Goal: Task Accomplishment & Management: Manage account settings

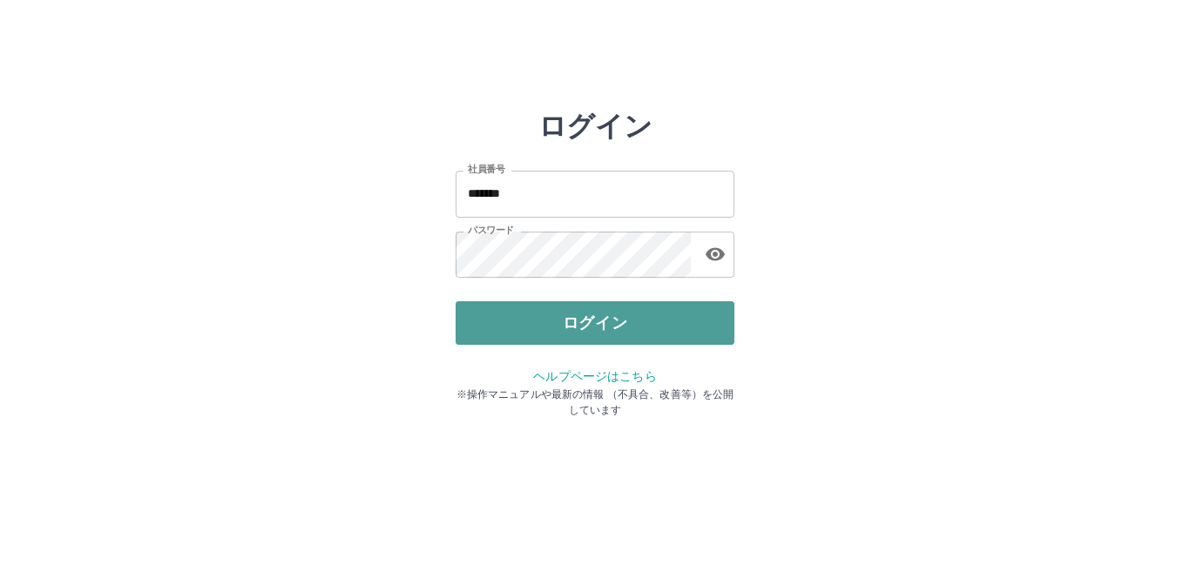
click at [556, 315] on button "ログイン" at bounding box center [594, 323] width 279 height 44
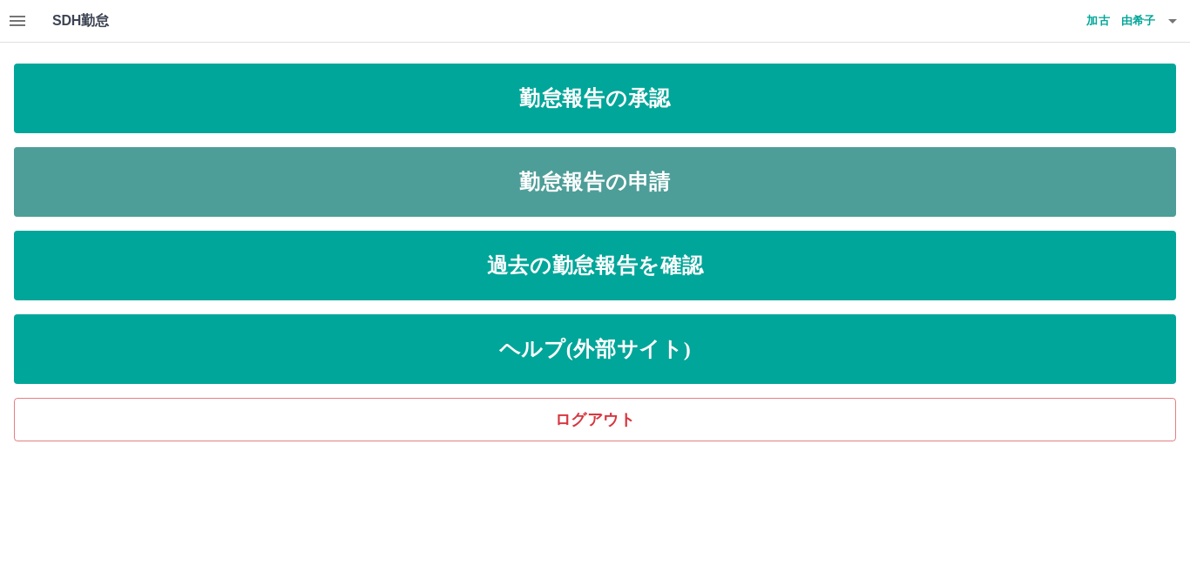
click at [559, 183] on link "勤怠報告の申請" at bounding box center [595, 182] width 1162 height 70
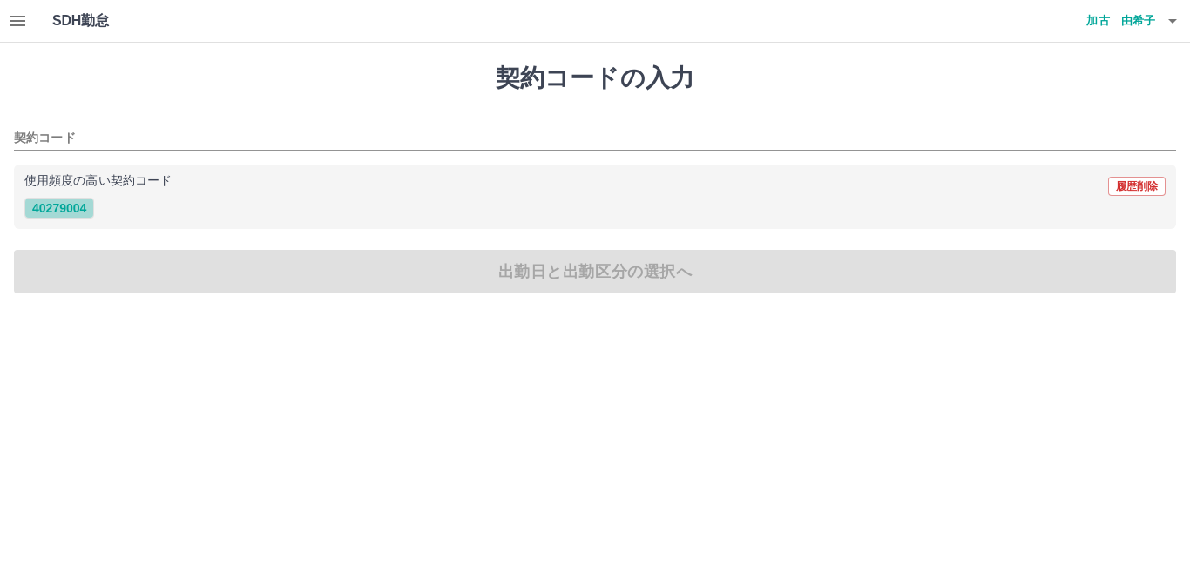
click at [85, 209] on button "40279004" at bounding box center [59, 208] width 70 height 21
type input "********"
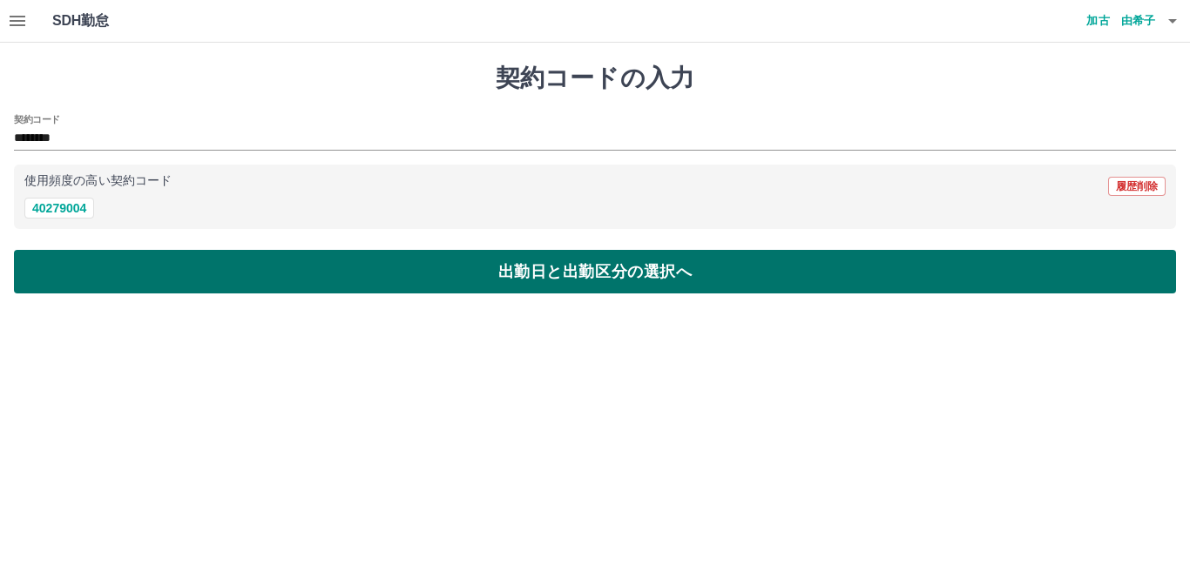
click at [118, 273] on button "出勤日と出勤区分の選択へ" at bounding box center [595, 272] width 1162 height 44
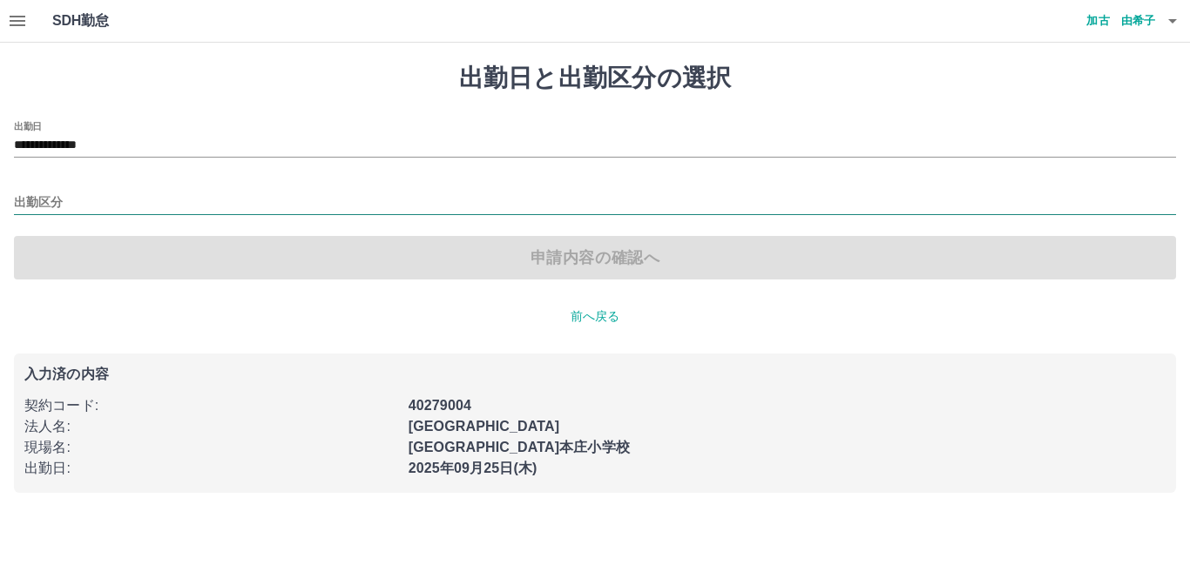
click at [39, 204] on input "出勤区分" at bounding box center [595, 203] width 1162 height 22
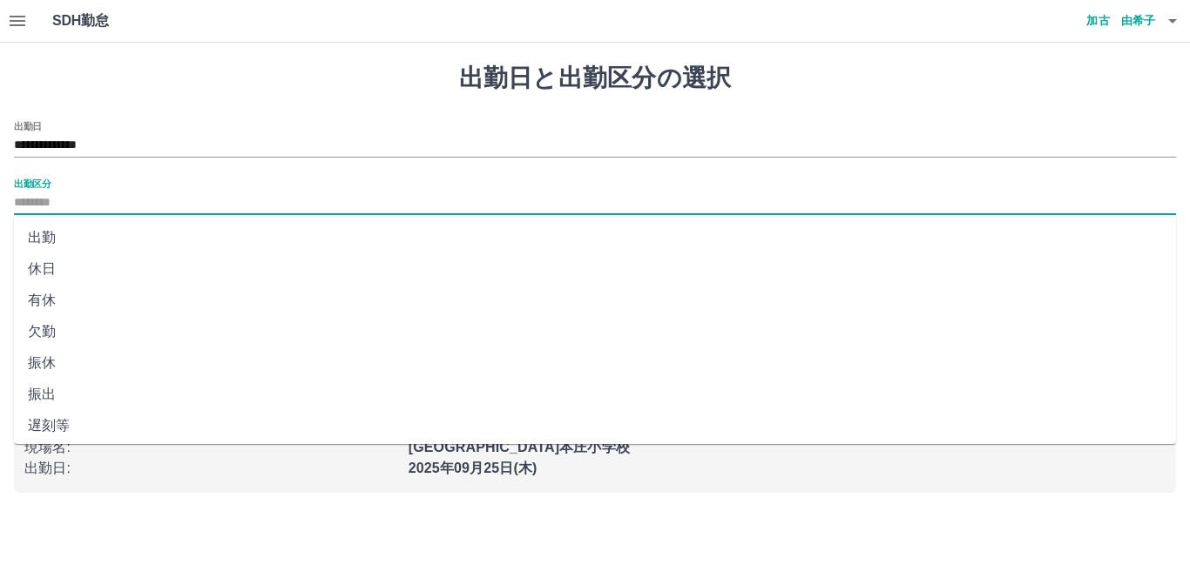
click at [38, 237] on li "出勤" at bounding box center [595, 237] width 1162 height 31
type input "**"
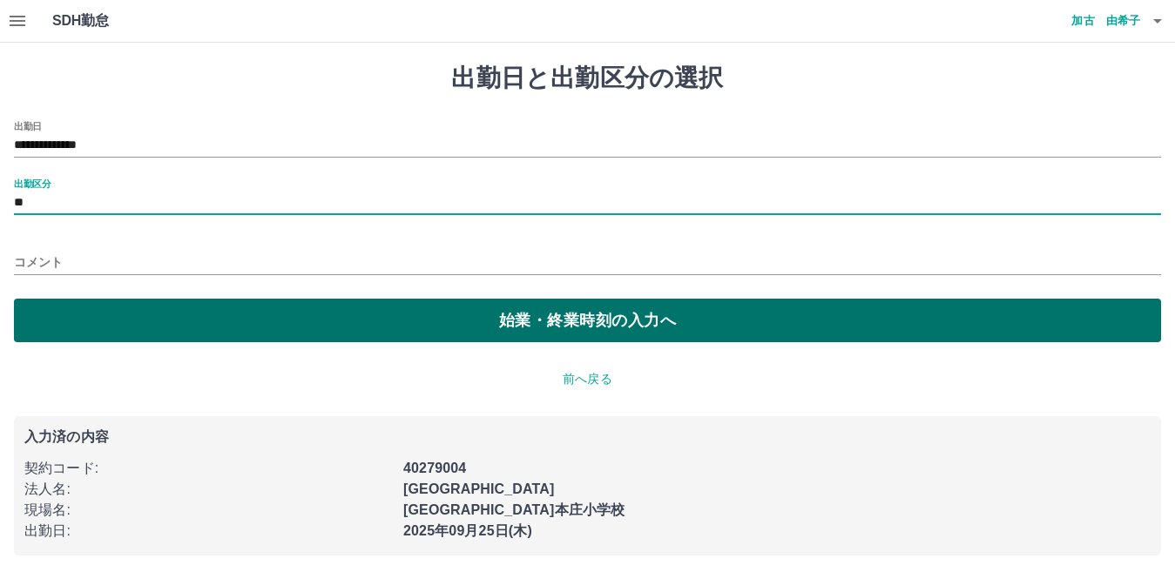
click at [78, 327] on button "始業・終業時刻の入力へ" at bounding box center [587, 321] width 1147 height 44
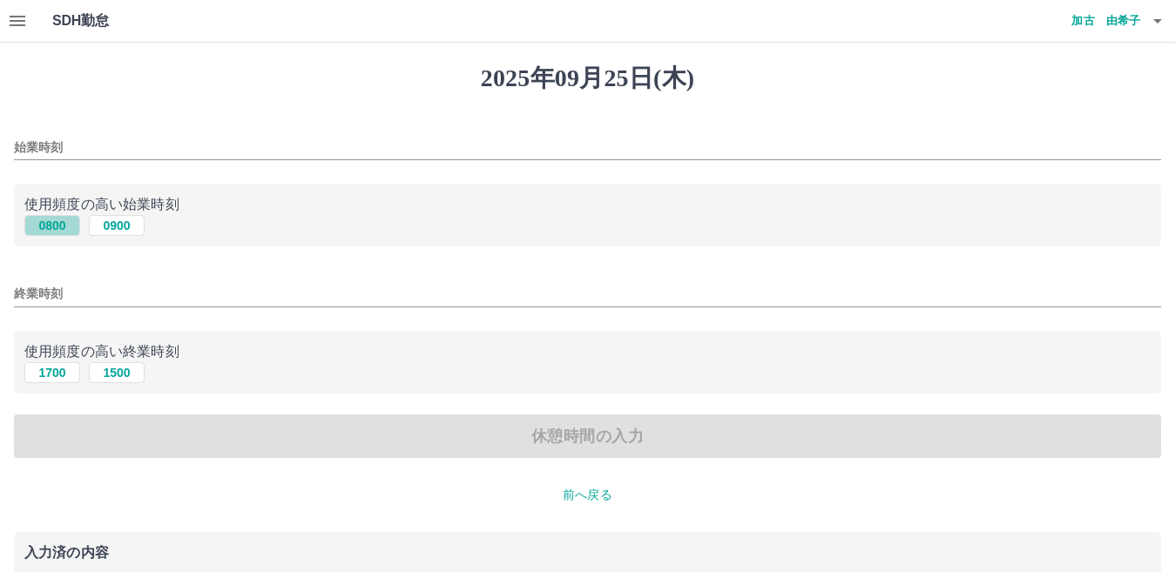
click at [56, 224] on button "0800" at bounding box center [52, 225] width 56 height 21
type input "****"
click at [66, 374] on button "1700" at bounding box center [52, 372] width 56 height 21
type input "****"
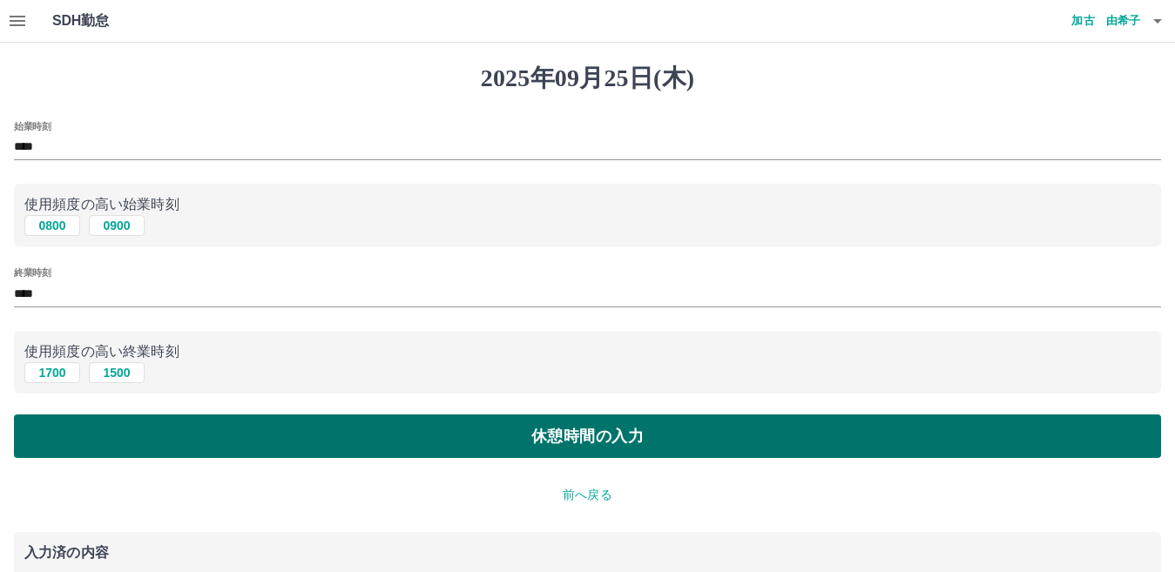
click at [114, 441] on button "休憩時間の入力" at bounding box center [587, 437] width 1147 height 44
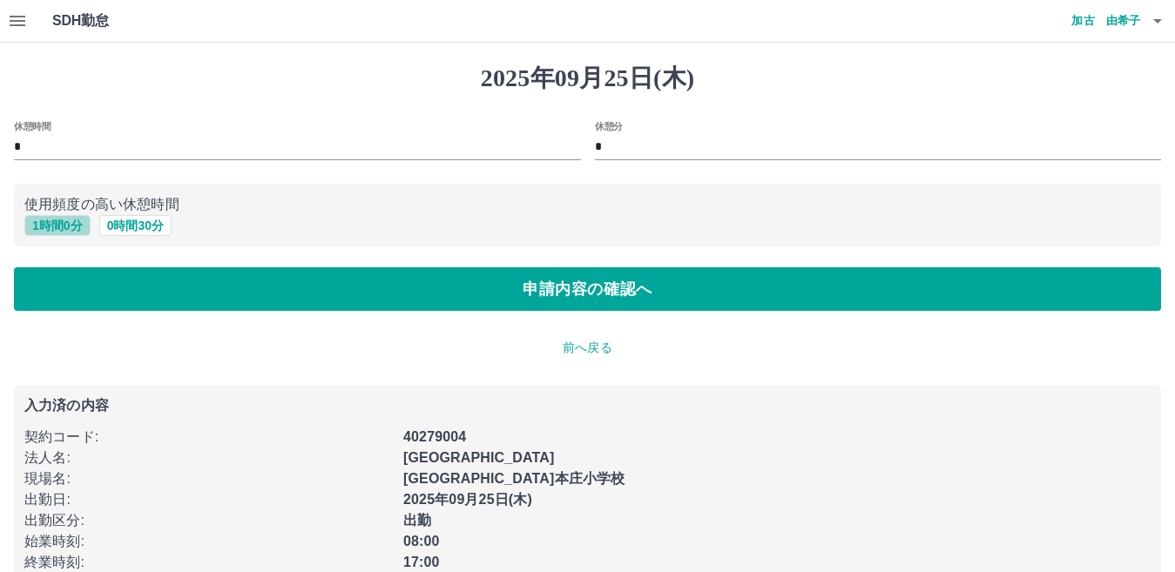
click at [59, 225] on button "1 時間 0 分" at bounding box center [57, 225] width 66 height 21
type input "*"
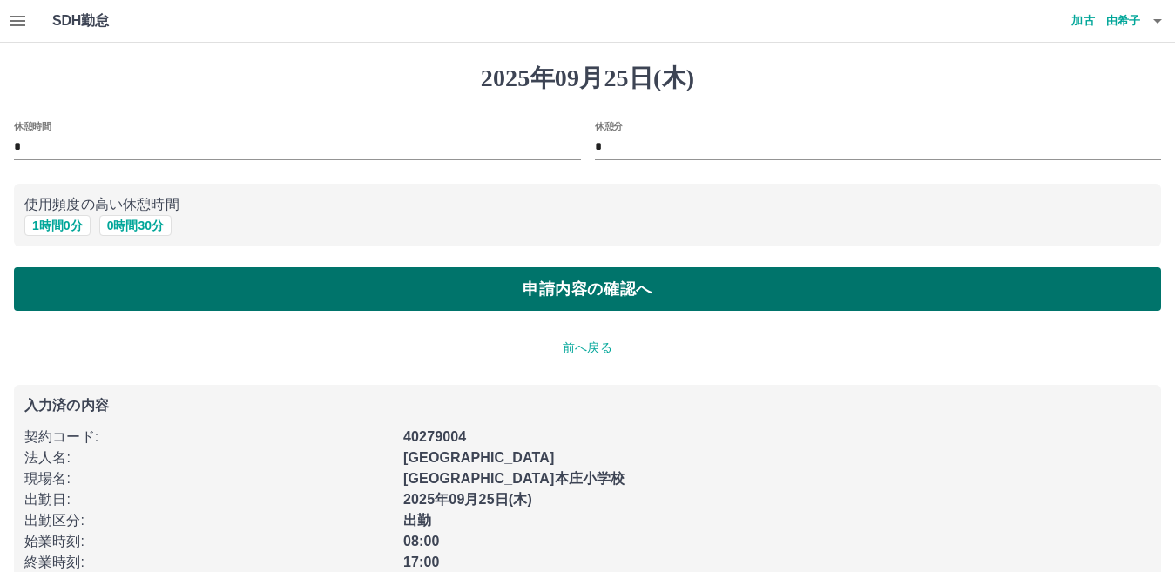
click at [83, 286] on button "申請内容の確認へ" at bounding box center [587, 289] width 1147 height 44
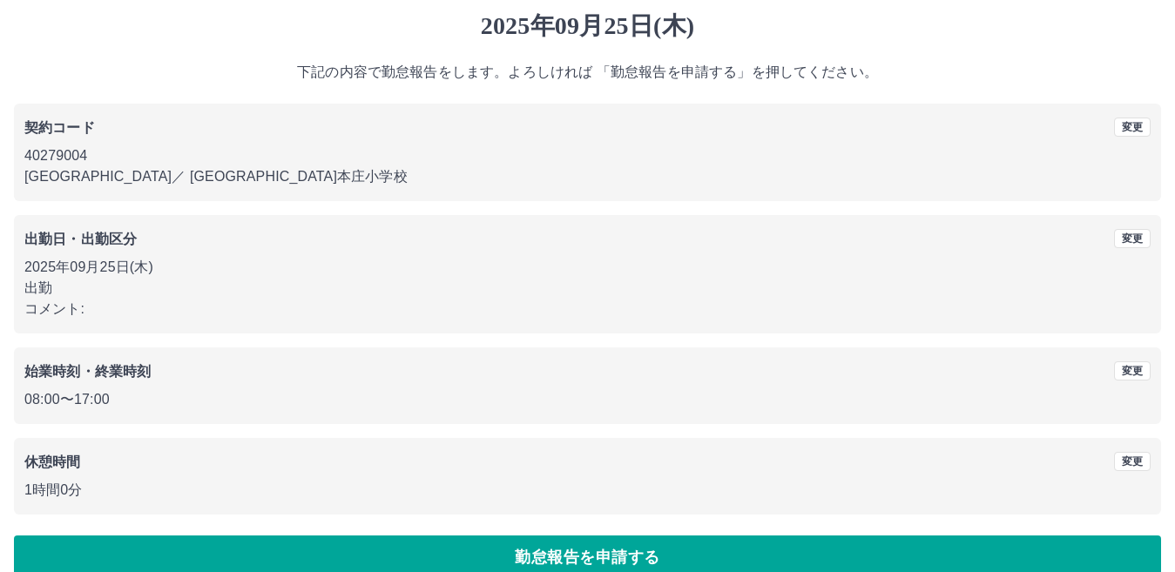
scroll to position [80, 0]
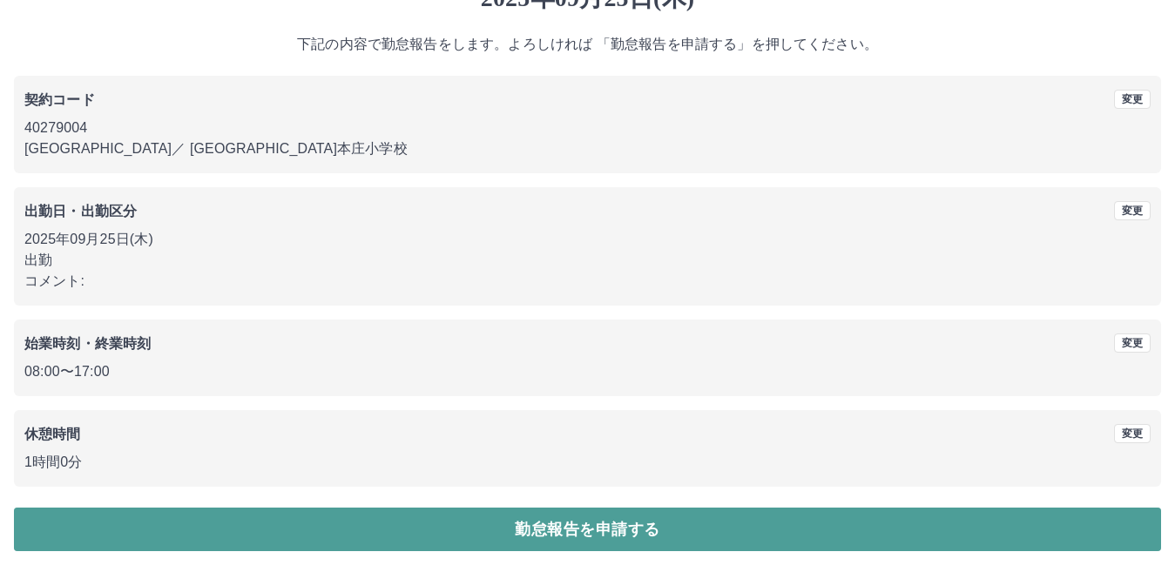
click at [250, 535] on button "勤怠報告を申請する" at bounding box center [587, 530] width 1147 height 44
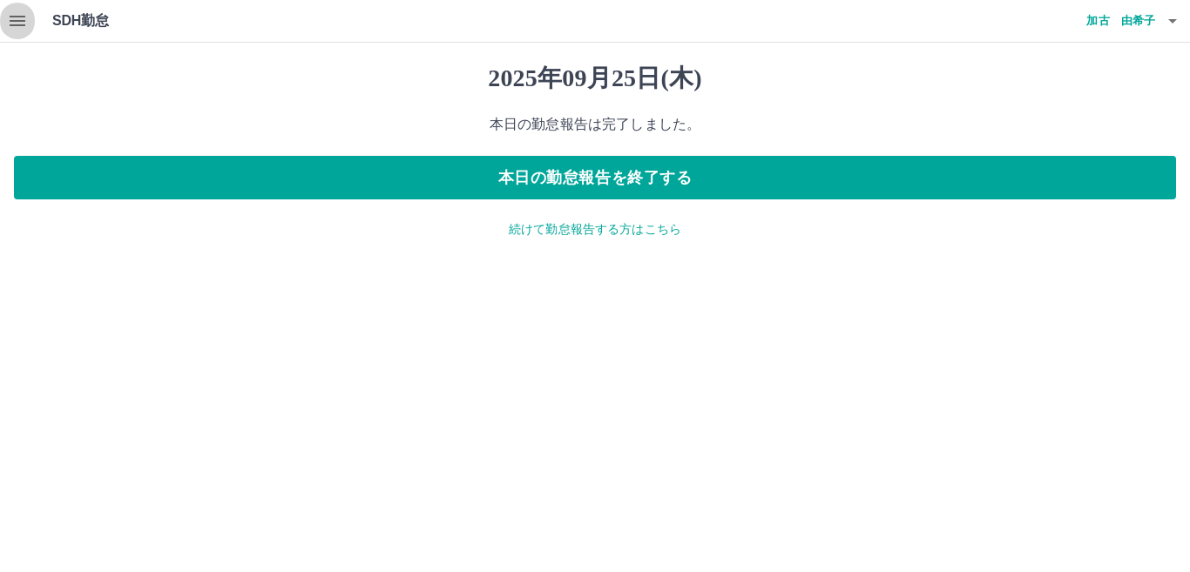
click at [24, 22] on icon "button" at bounding box center [18, 21] width 16 height 10
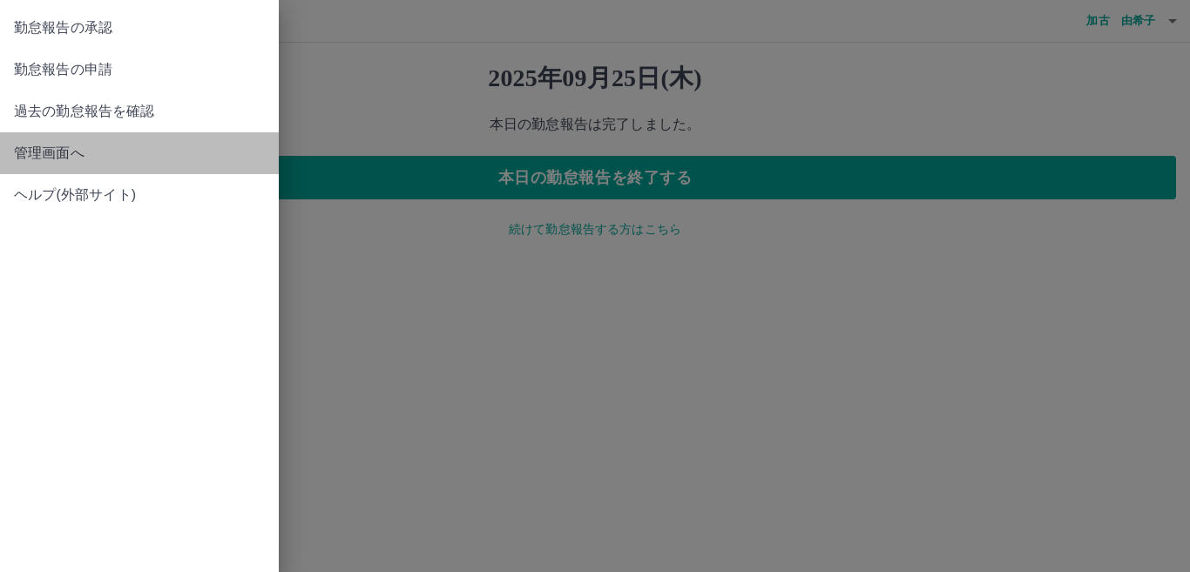
click at [57, 158] on span "管理画面へ" at bounding box center [139, 153] width 251 height 21
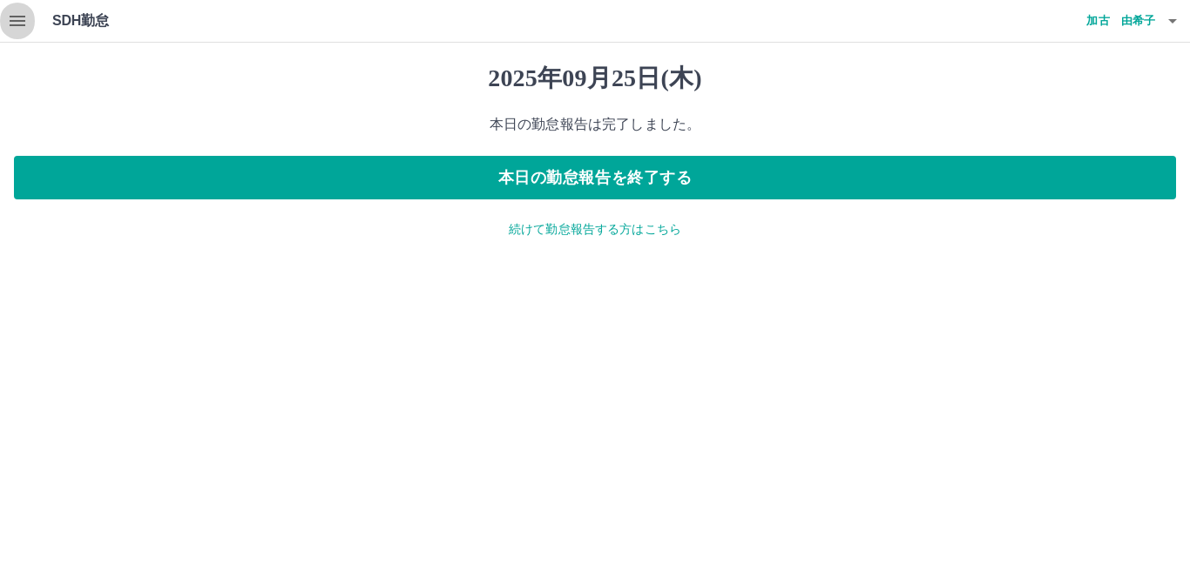
click at [22, 24] on icon "button" at bounding box center [18, 21] width 16 height 10
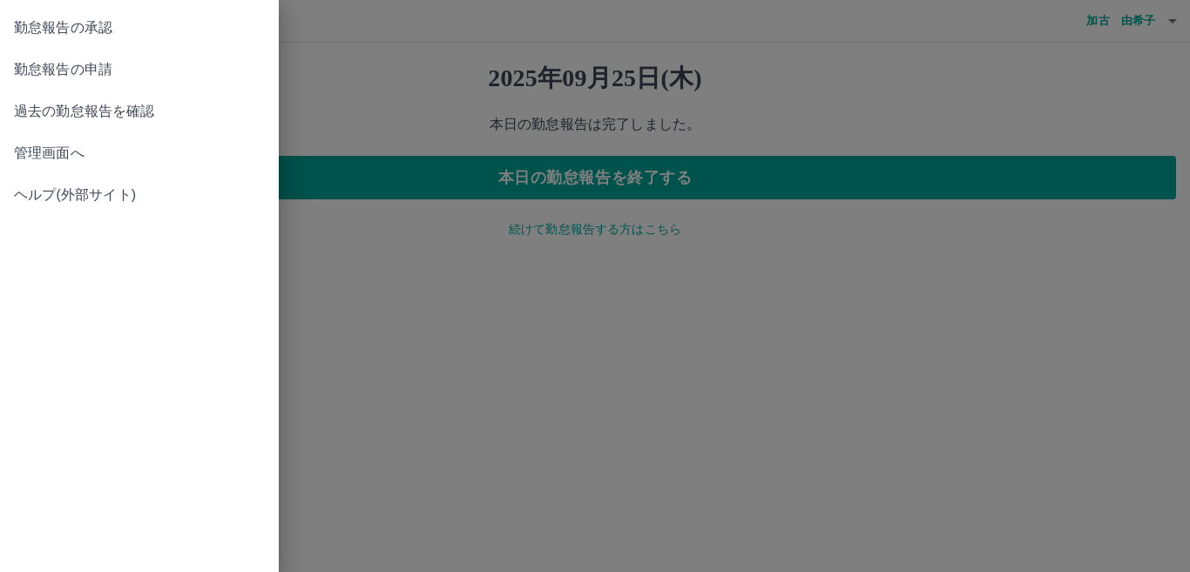
click at [36, 158] on span "管理画面へ" at bounding box center [139, 153] width 251 height 21
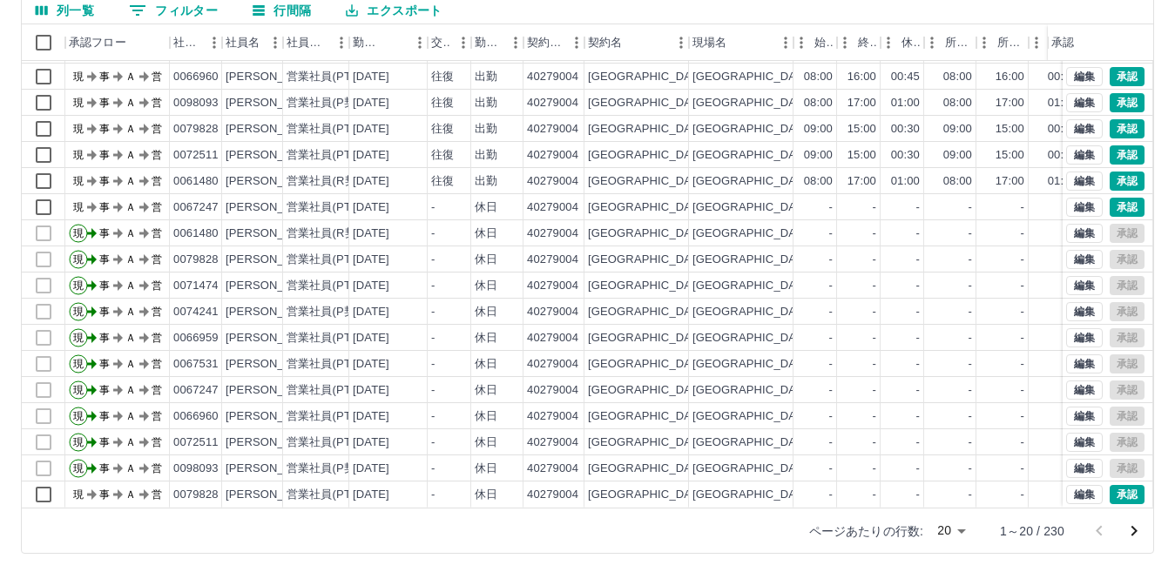
scroll to position [164, 0]
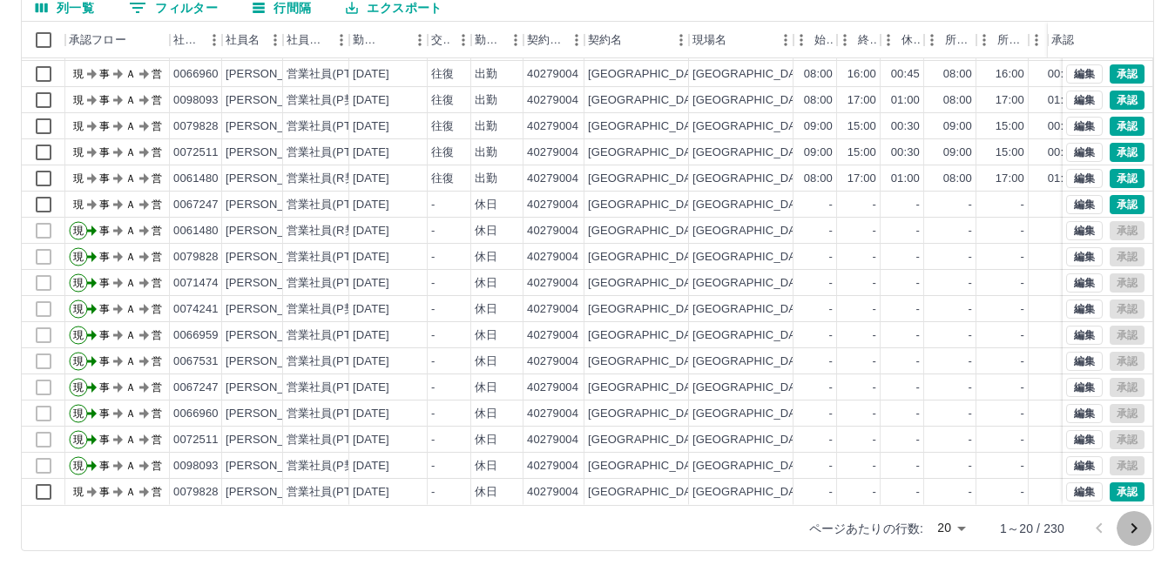
click at [1136, 529] on icon "次のページへ" at bounding box center [1133, 528] width 21 height 21
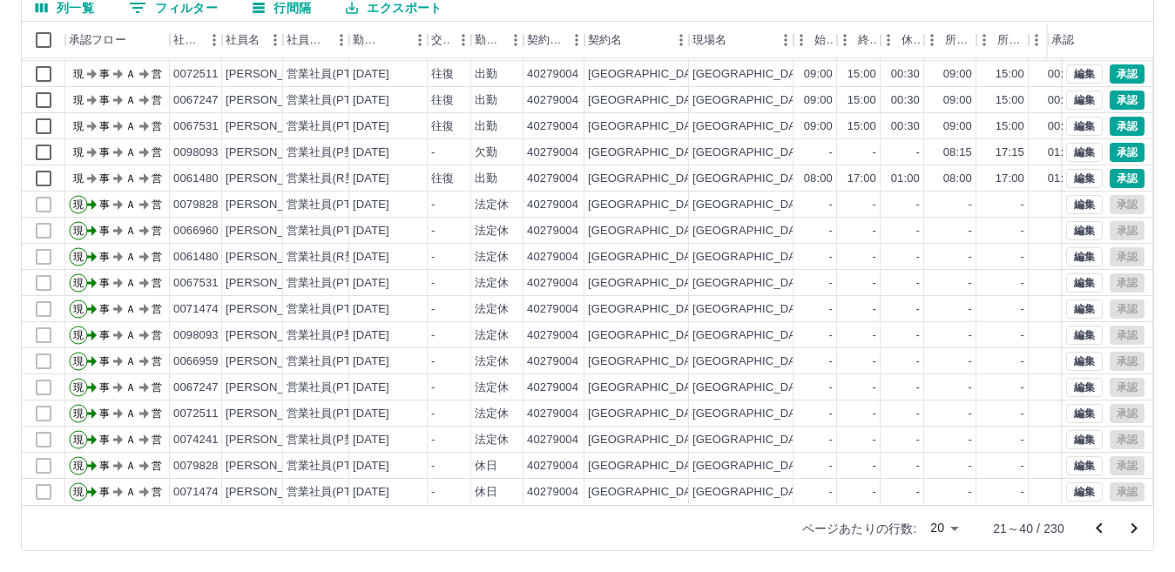
scroll to position [91, 0]
click at [1131, 529] on icon "次のページへ" at bounding box center [1133, 528] width 21 height 21
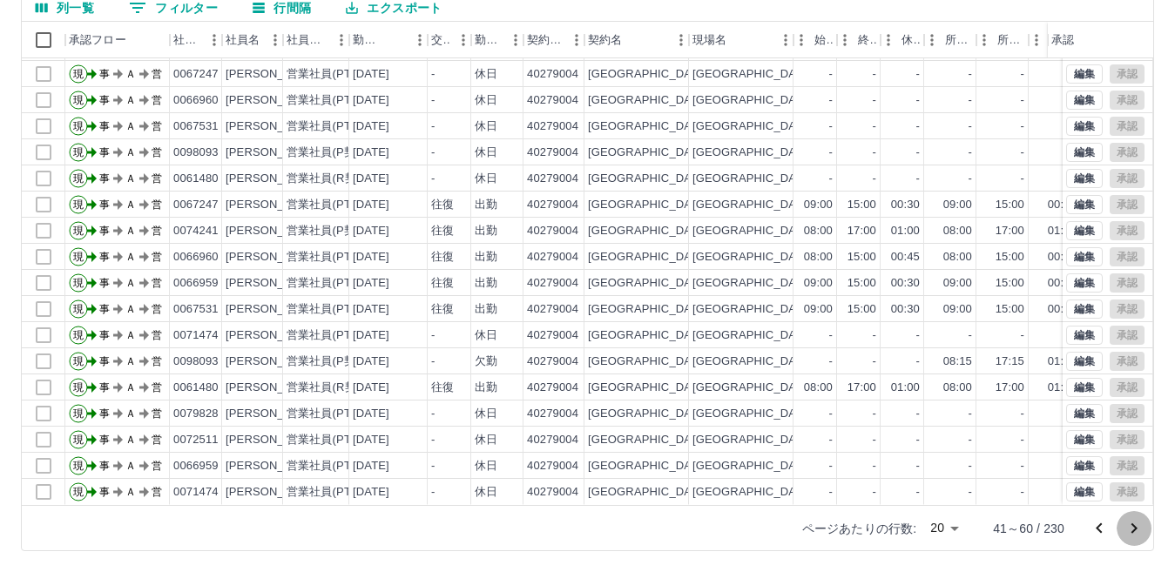
click at [1131, 529] on icon "次のページへ" at bounding box center [1133, 528] width 21 height 21
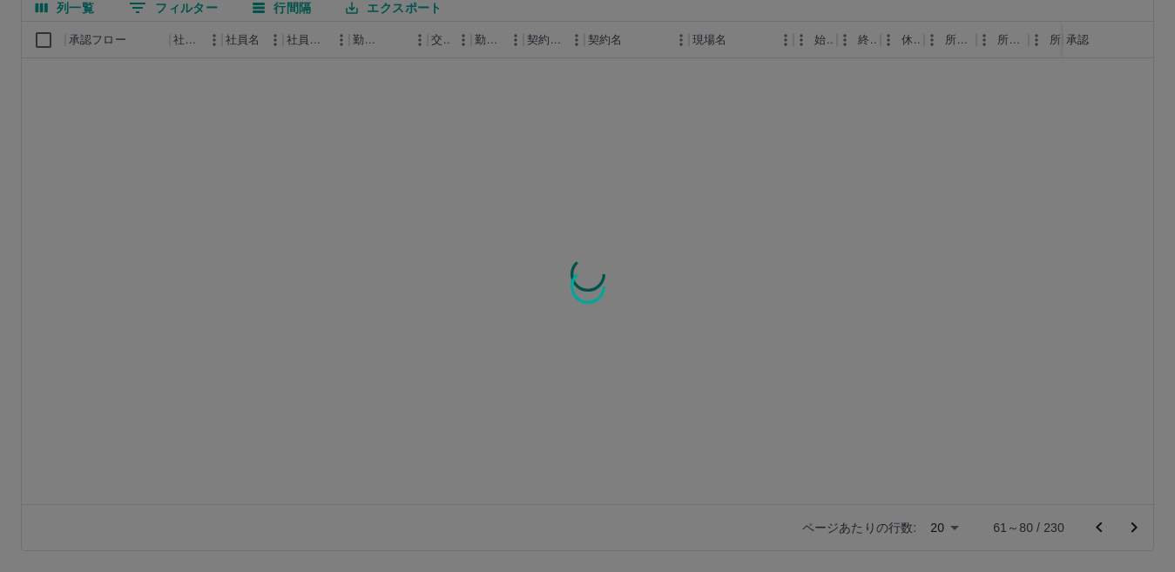
scroll to position [0, 0]
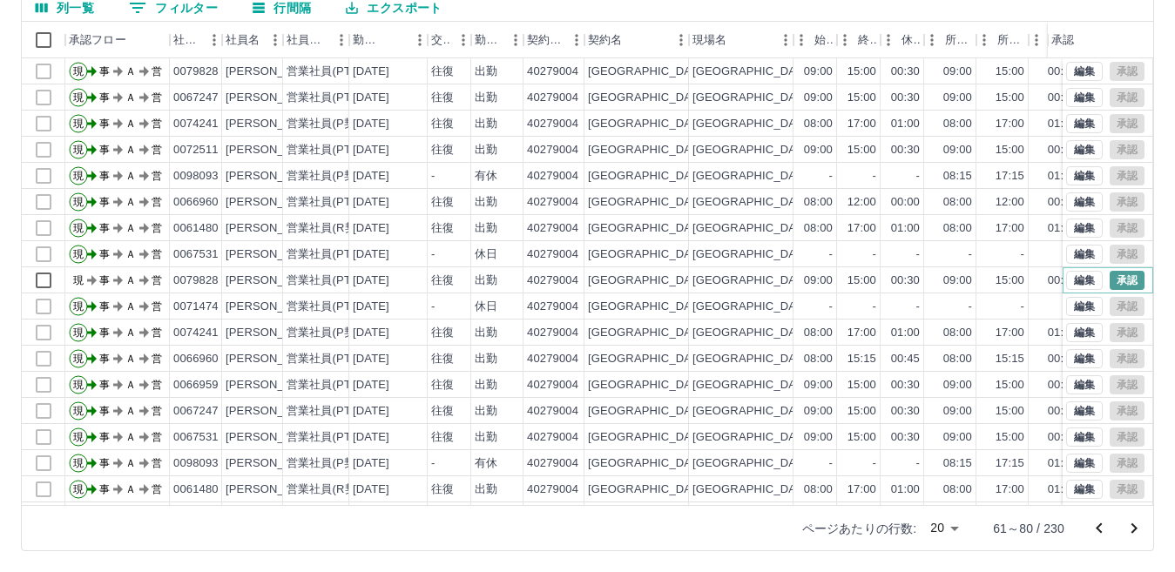
click at [1109, 287] on button "承認" at bounding box center [1126, 280] width 35 height 19
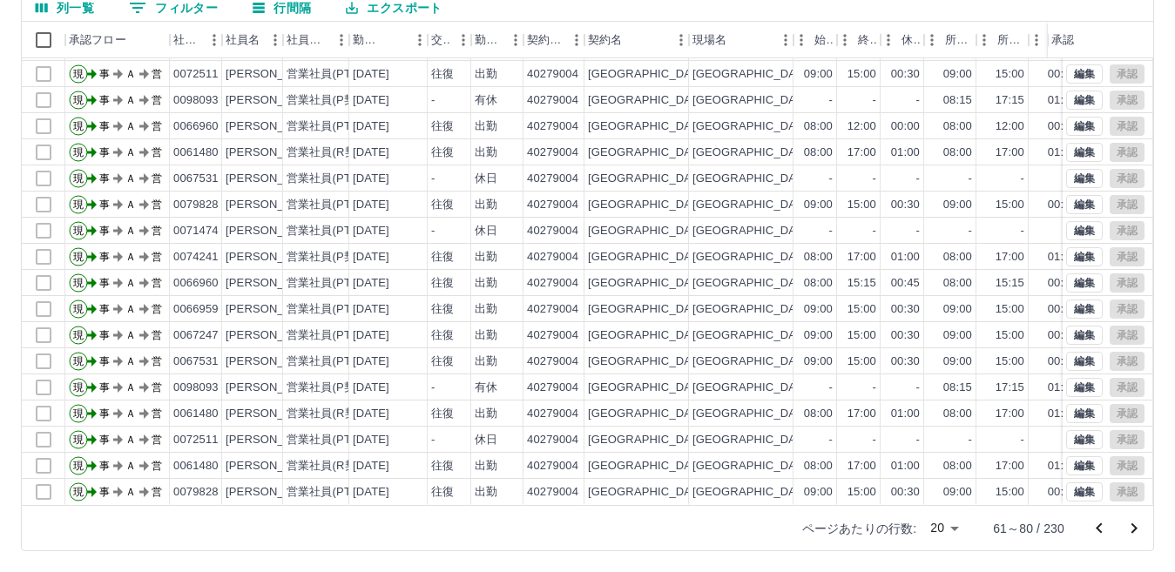
scroll to position [91, 0]
click at [1103, 529] on icon "前のページへ" at bounding box center [1099, 528] width 21 height 21
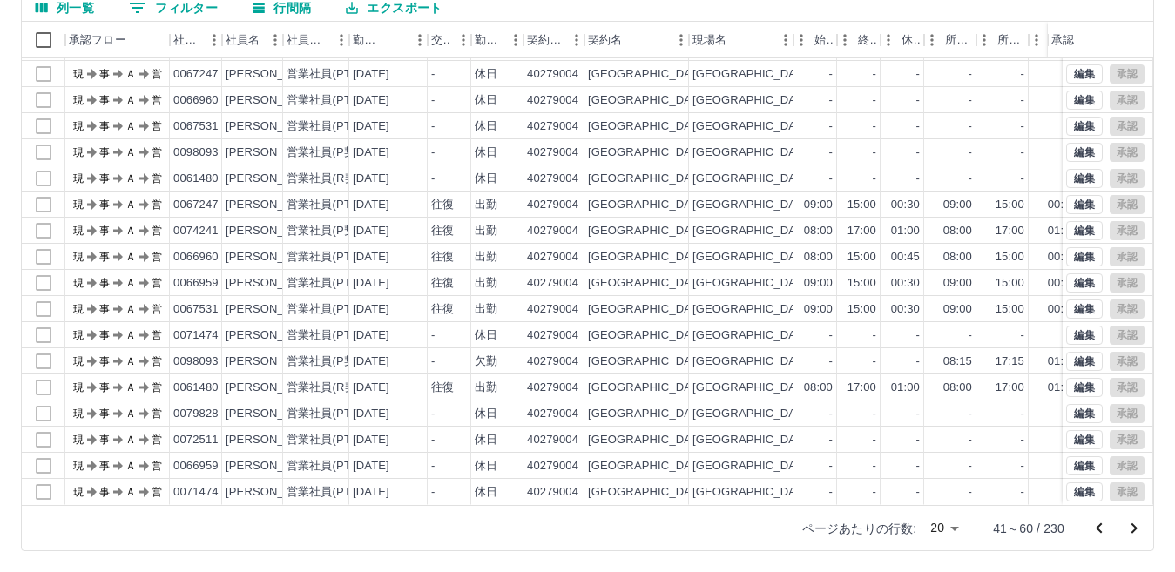
scroll to position [0, 0]
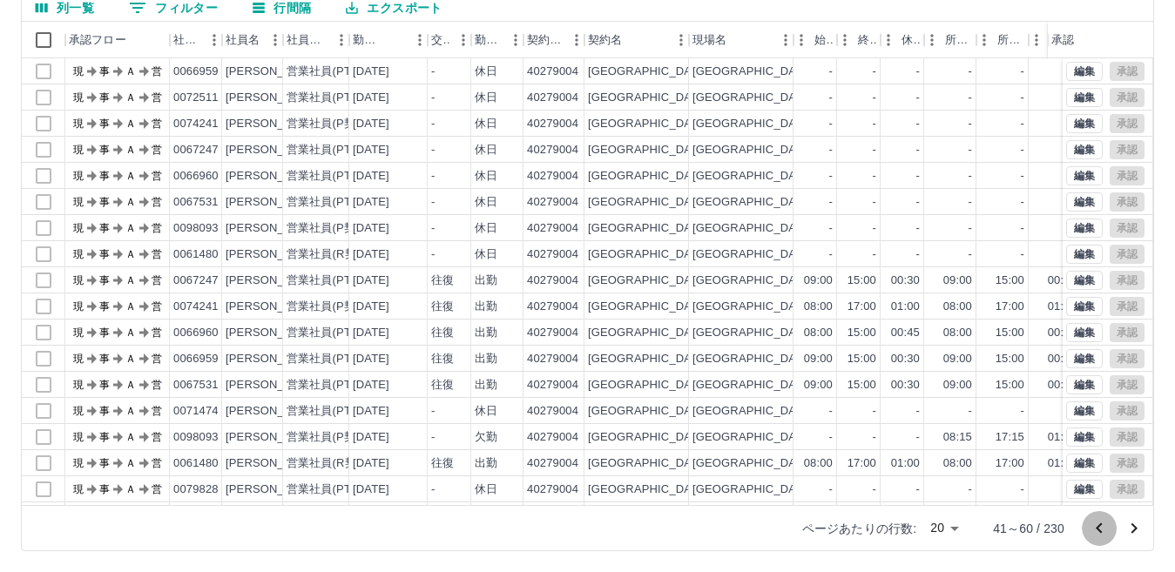
click at [1101, 529] on icon "前のページへ" at bounding box center [1099, 528] width 21 height 21
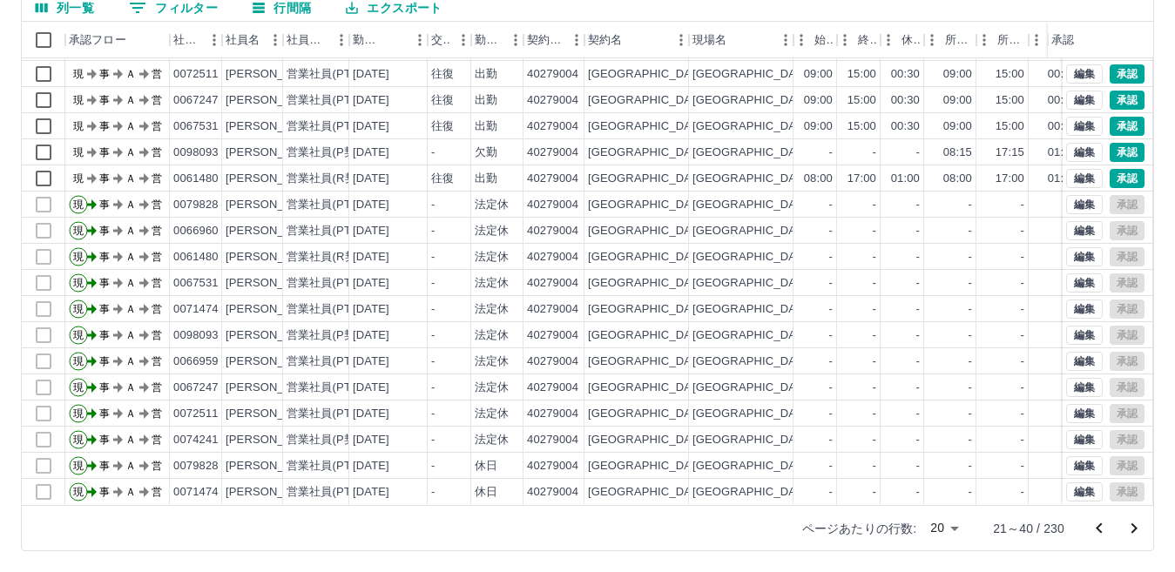
scroll to position [91, 0]
click at [1097, 524] on icon "前のページへ" at bounding box center [1099, 528] width 21 height 21
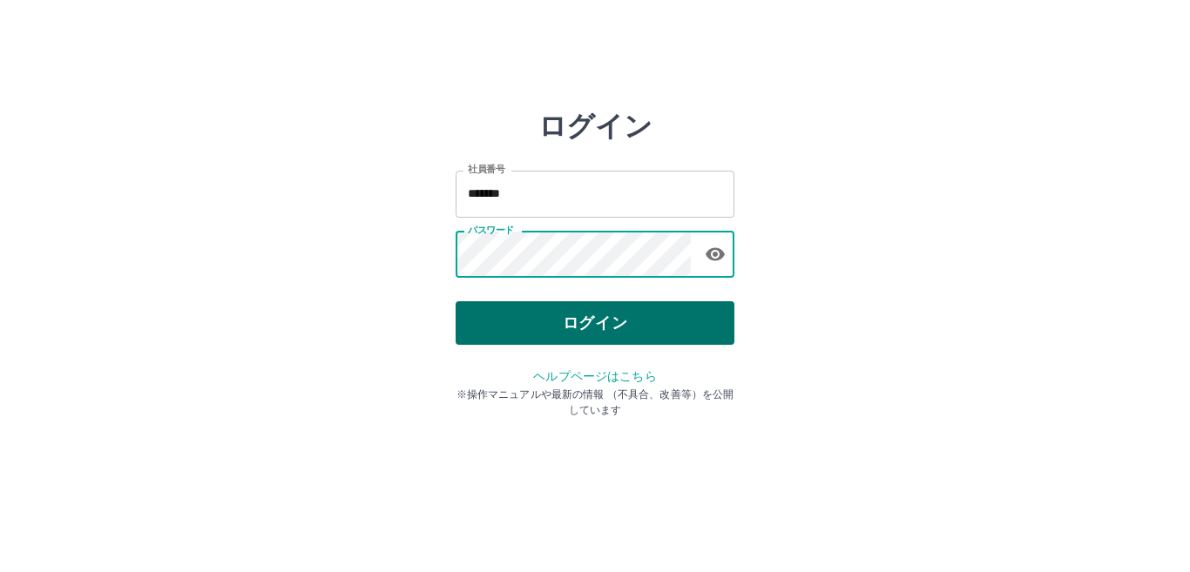
click at [552, 327] on button "ログイン" at bounding box center [594, 323] width 279 height 44
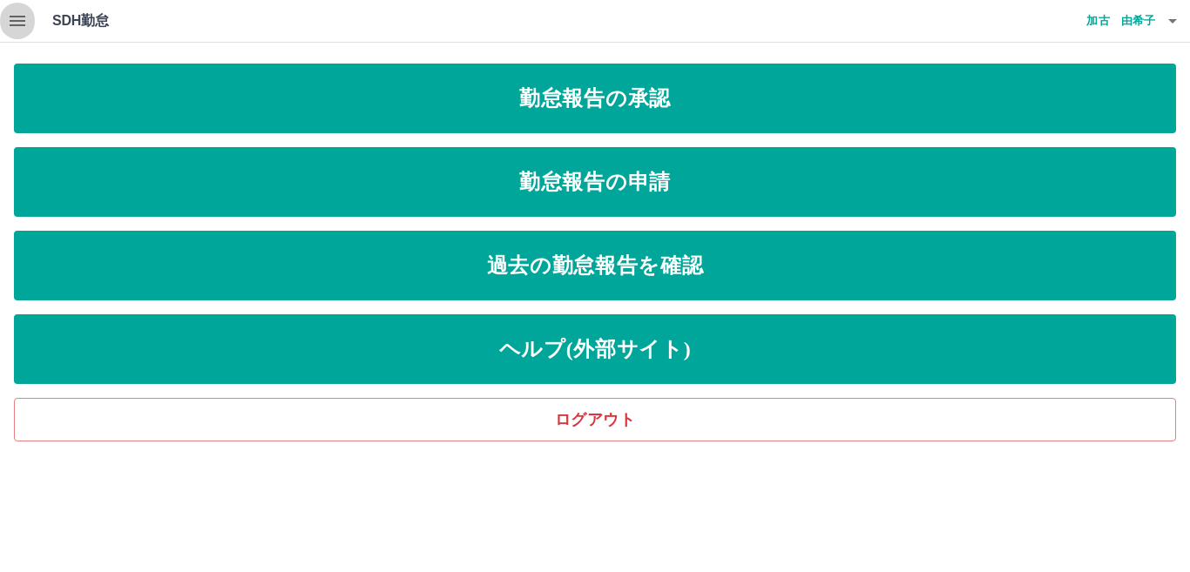
click at [19, 14] on icon "button" at bounding box center [17, 20] width 21 height 21
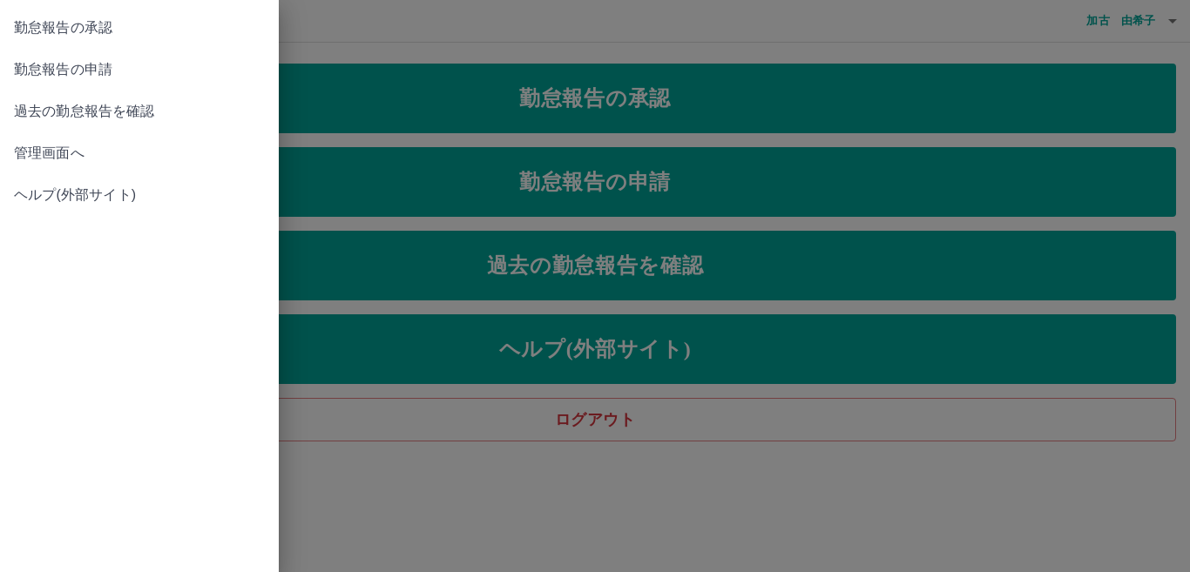
click at [57, 158] on span "管理画面へ" at bounding box center [139, 153] width 251 height 21
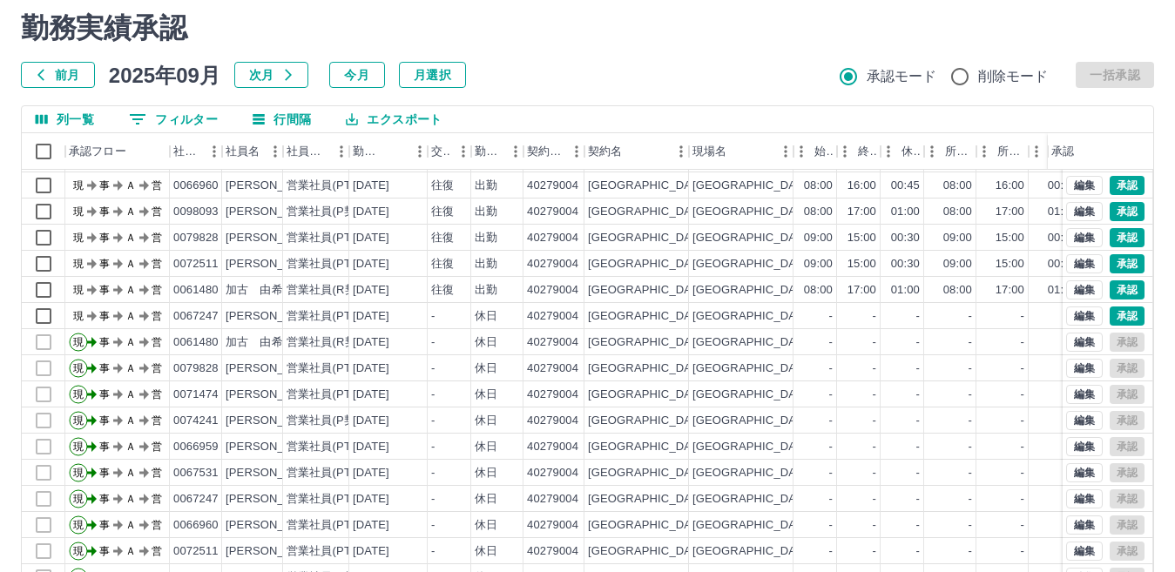
scroll to position [164, 0]
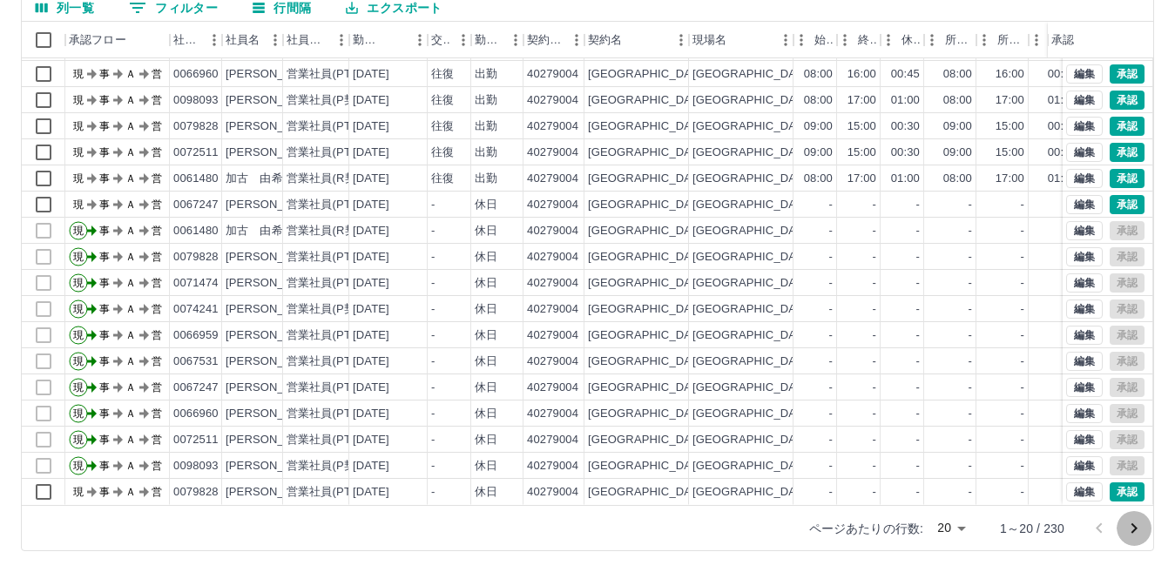
click at [1134, 530] on icon "次のページへ" at bounding box center [1134, 528] width 6 height 10
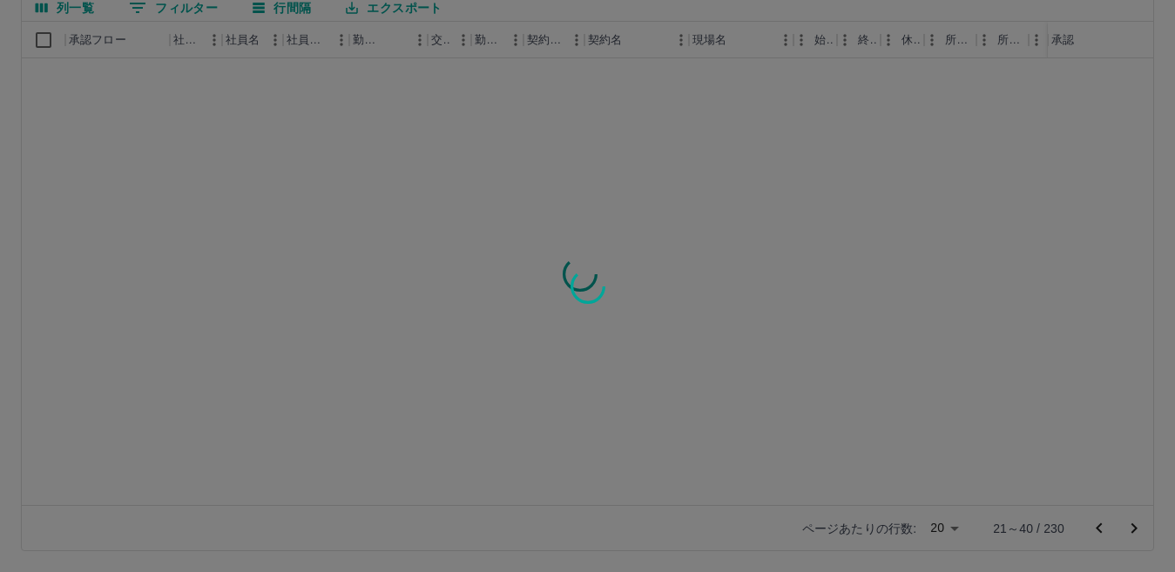
scroll to position [0, 0]
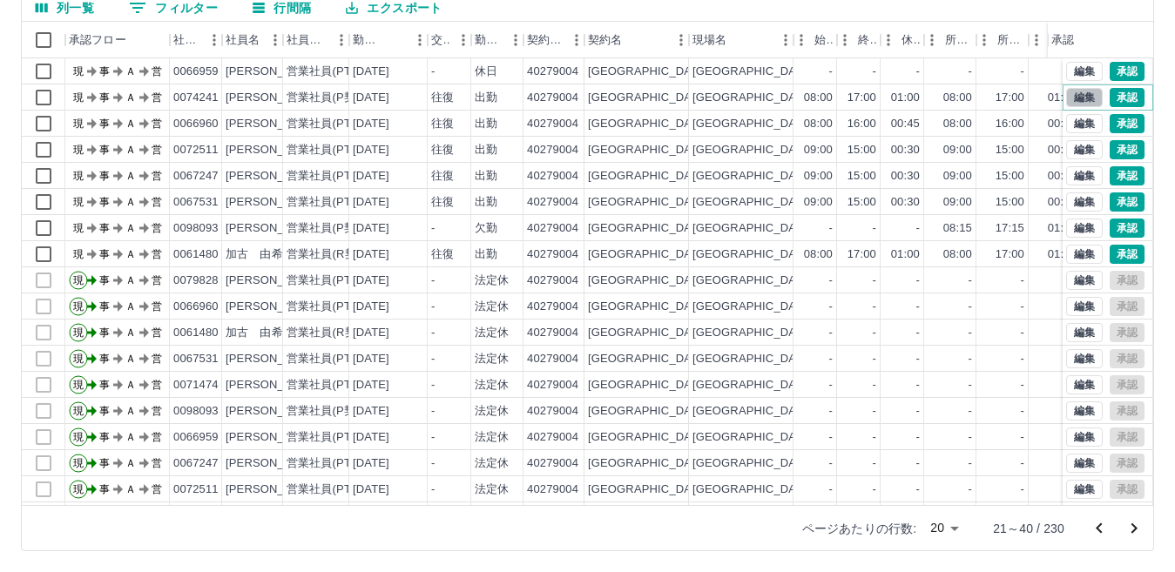
click at [1069, 97] on button "編集" at bounding box center [1084, 97] width 37 height 19
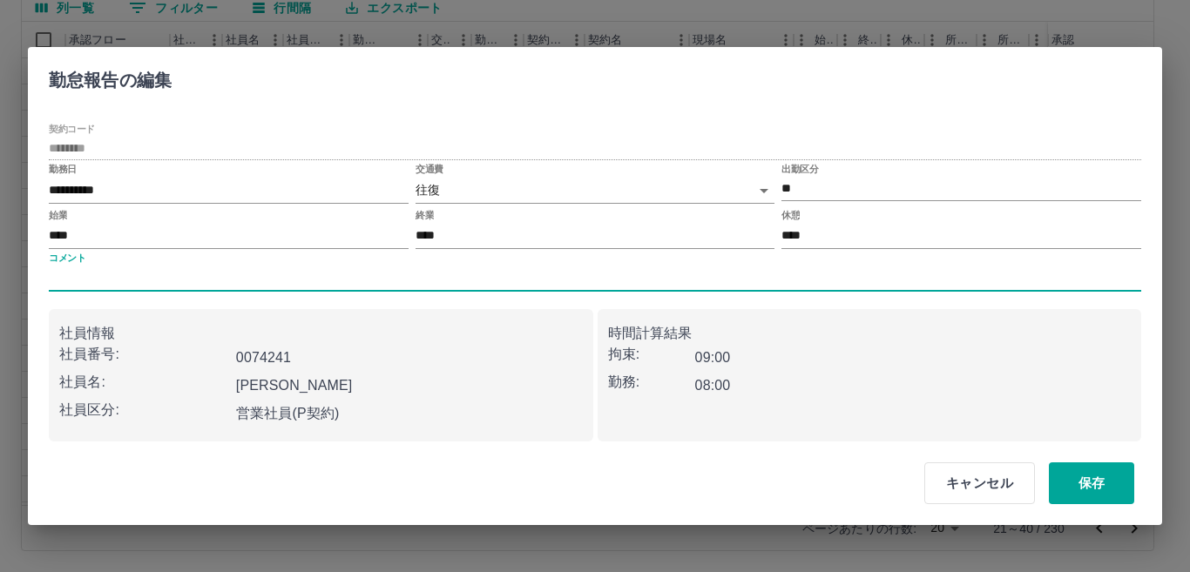
click at [248, 276] on input "コメント" at bounding box center [595, 278] width 1092 height 25
type input "********"
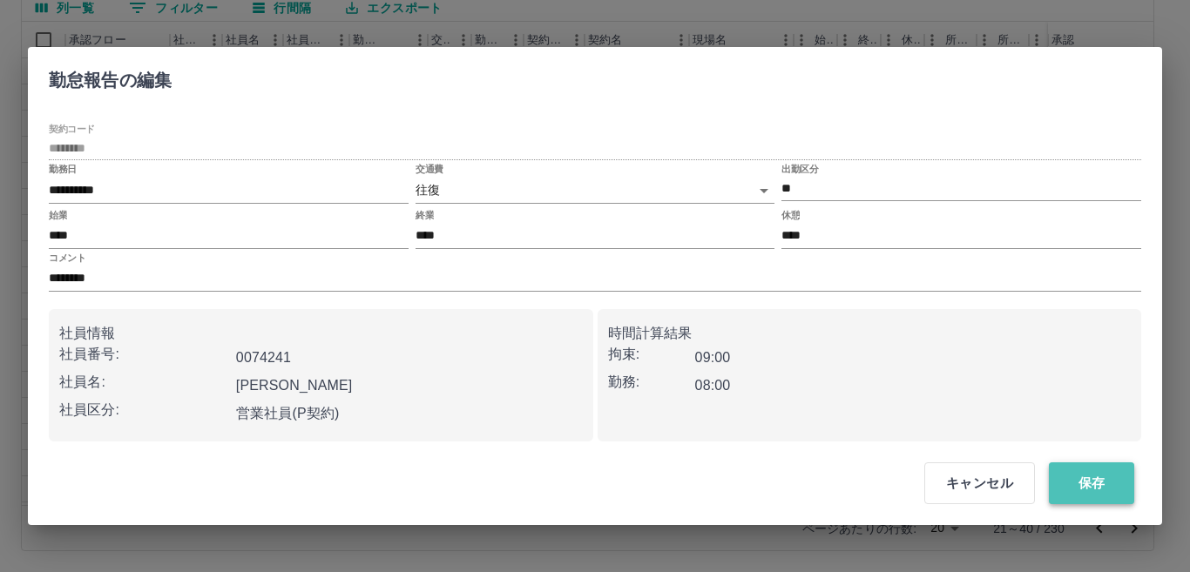
click at [1082, 479] on button "保存" at bounding box center [1090, 483] width 85 height 42
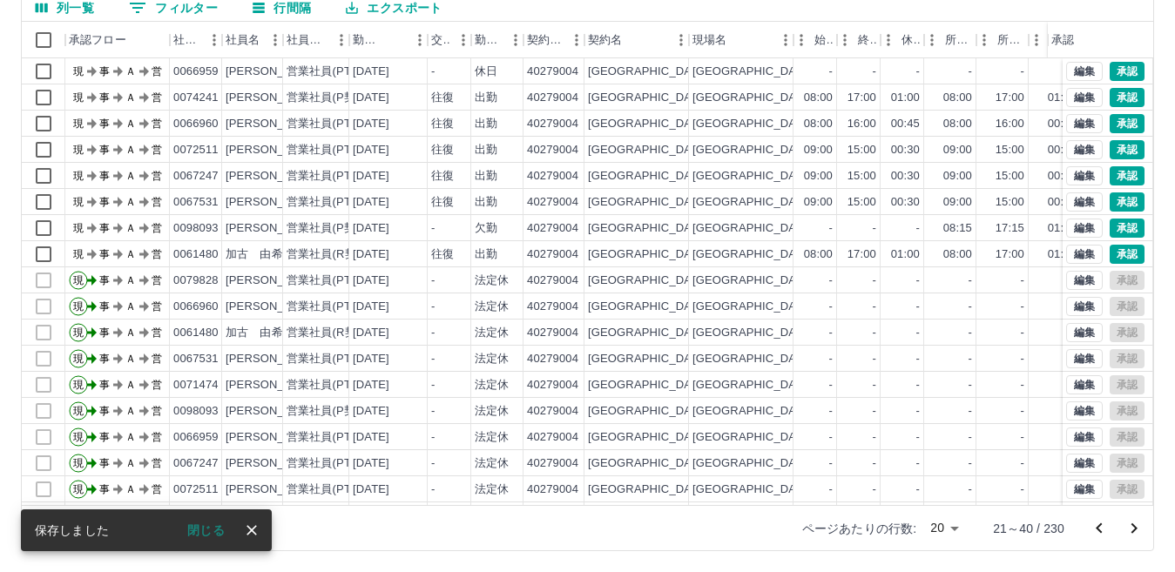
click at [198, 532] on button "閉じる" at bounding box center [205, 530] width 65 height 26
